Goal: Task Accomplishment & Management: Complete application form

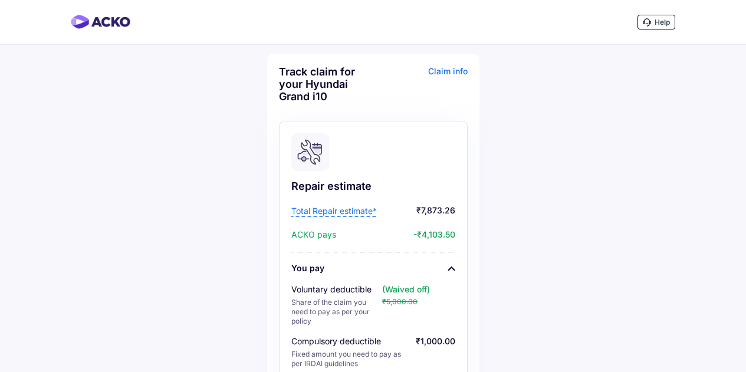
scroll to position [656, 0]
click at [645, 24] on icon at bounding box center [647, 22] width 8 height 8
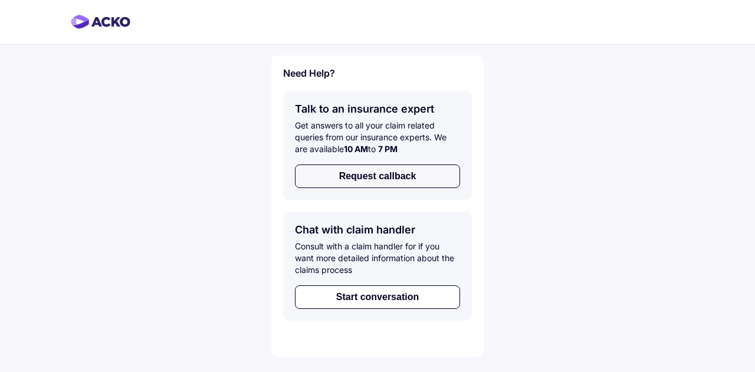
click at [401, 176] on button "Request callback" at bounding box center [377, 177] width 165 height 24
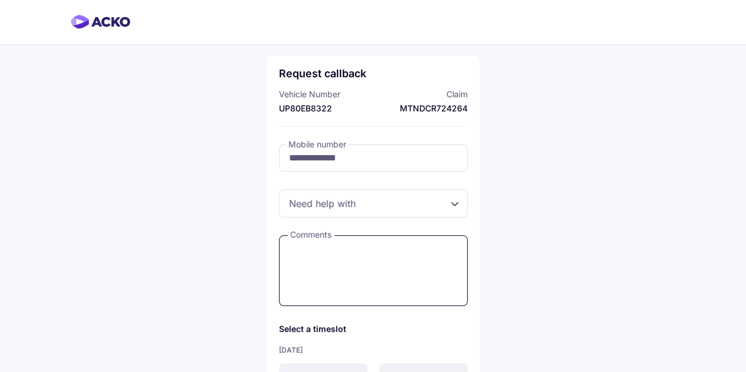
click at [399, 259] on textarea at bounding box center [373, 270] width 189 height 71
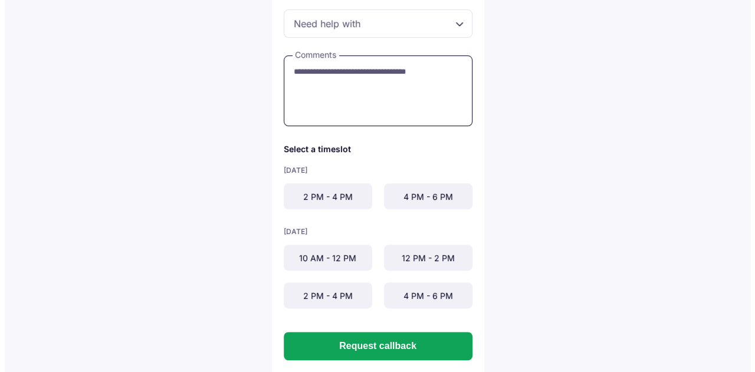
scroll to position [181, 0]
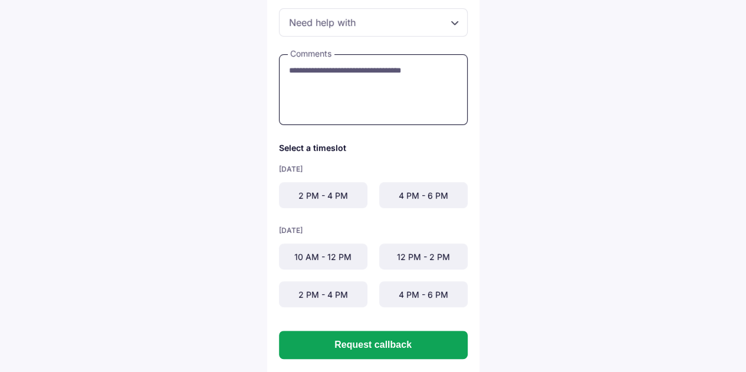
type textarea "**********"
click at [304, 202] on div "2 PM - 4 PM" at bounding box center [323, 195] width 88 height 26
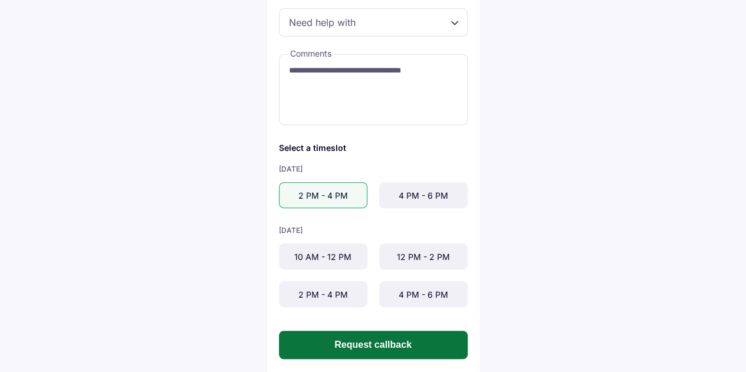
click at [367, 345] on button "Request callback" at bounding box center [373, 345] width 189 height 28
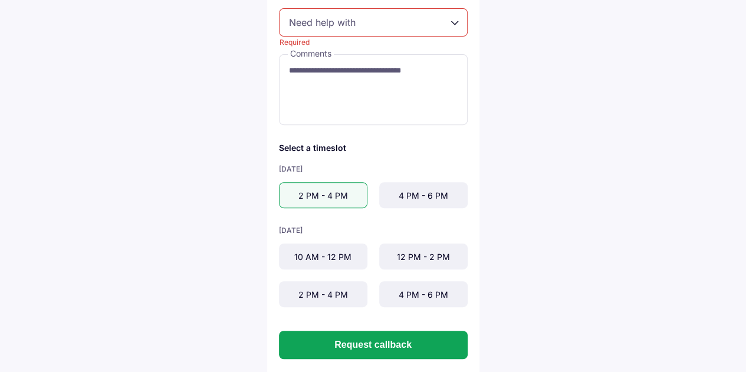
click at [403, 31] on div "Required" at bounding box center [373, 22] width 189 height 28
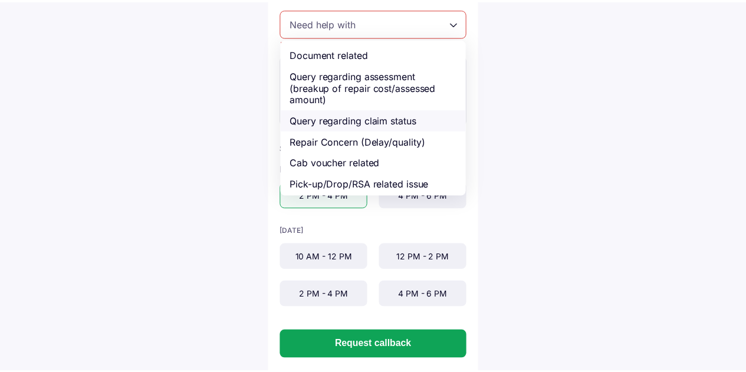
scroll to position [42, 0]
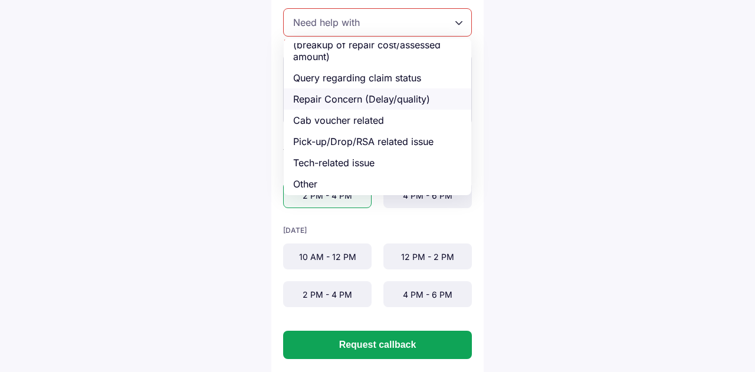
click at [392, 97] on div "Repair Concern (Delay/quality)" at bounding box center [378, 98] width 188 height 21
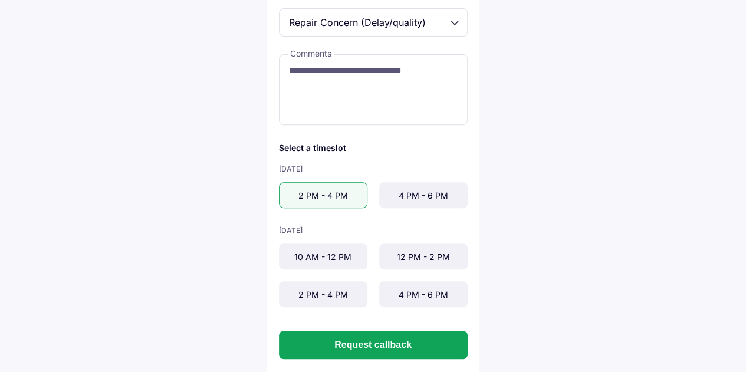
scroll to position [202, 0]
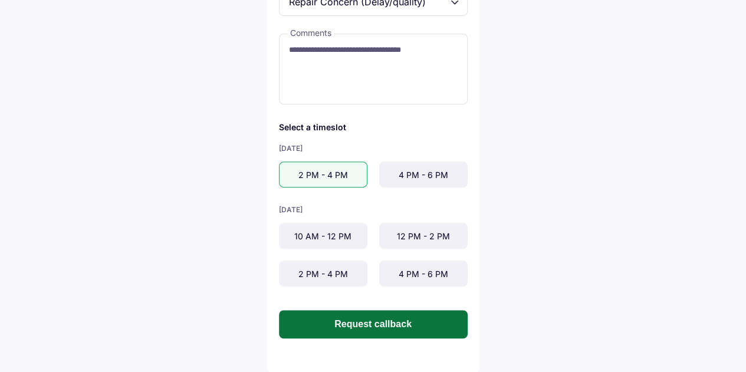
click at [383, 316] on button "Request callback" at bounding box center [373, 324] width 189 height 28
